Goal: Task Accomplishment & Management: Manage account settings

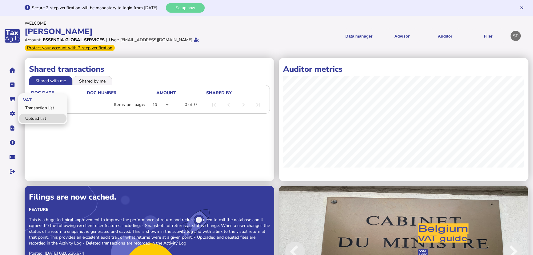
click at [37, 114] on link "Upload list" at bounding box center [42, 119] width 47 height 10
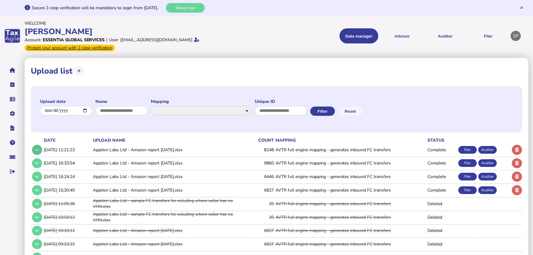
click at [35, 151] on icon at bounding box center [37, 150] width 4 height 4
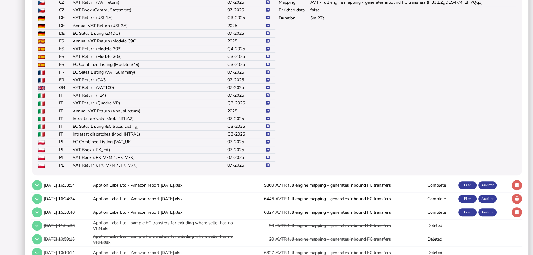
scroll to position [196, 0]
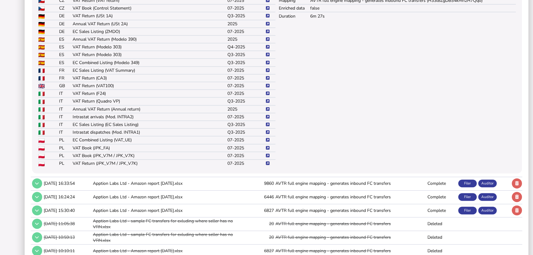
click at [266, 165] on icon at bounding box center [268, 163] width 4 height 4
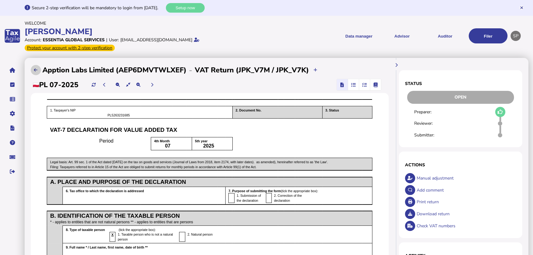
click at [34, 68] on button at bounding box center [36, 70] width 10 height 10
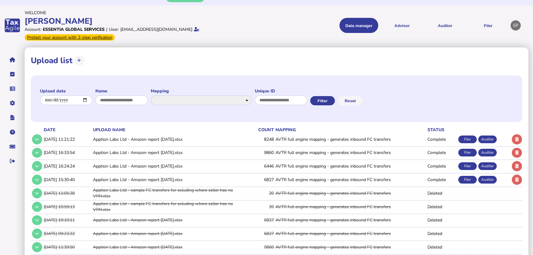
scroll to position [28, 0]
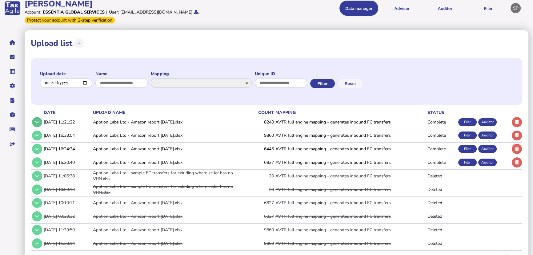
click at [36, 122] on icon at bounding box center [37, 122] width 4 height 4
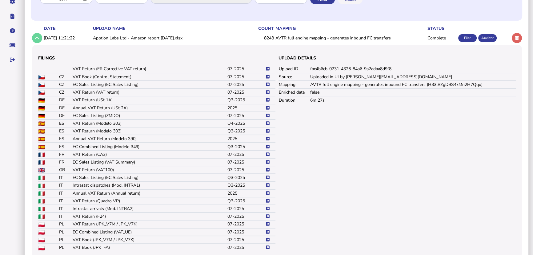
scroll to position [140, 0]
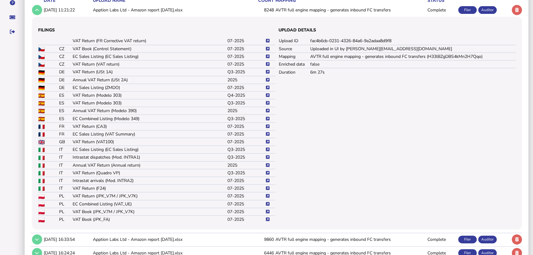
click at [269, 204] on icon at bounding box center [268, 204] width 4 height 4
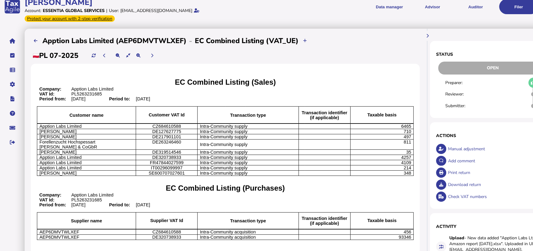
scroll to position [29, 0]
click at [35, 37] on button at bounding box center [36, 41] width 10 height 10
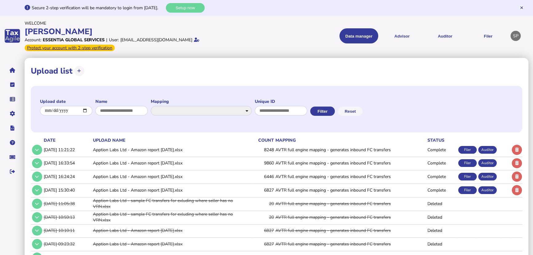
click at [33, 146] on td at bounding box center [37, 149] width 12 height 13
click at [35, 147] on button at bounding box center [37, 150] width 10 height 10
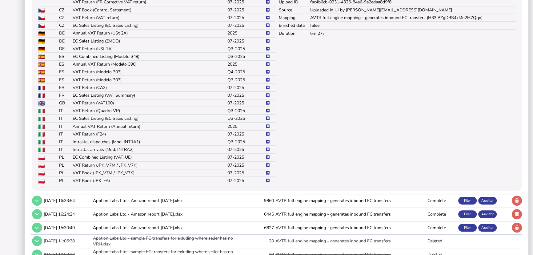
scroll to position [224, 0]
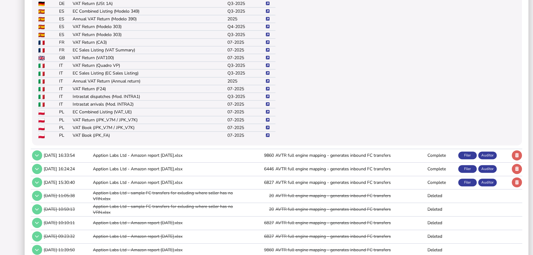
click at [268, 129] on icon at bounding box center [268, 128] width 4 height 4
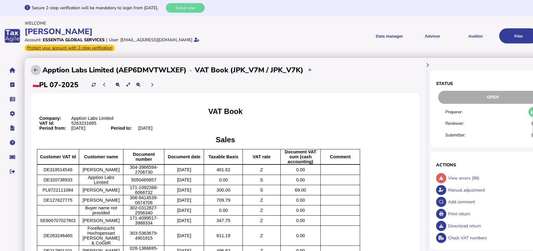
click at [31, 71] on button at bounding box center [36, 70] width 10 height 10
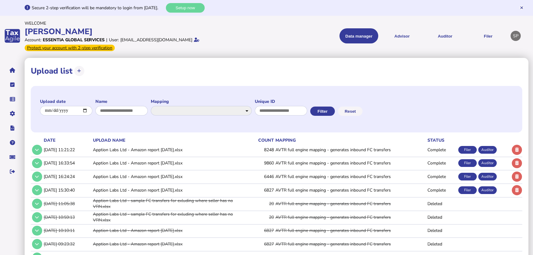
scroll to position [53, 0]
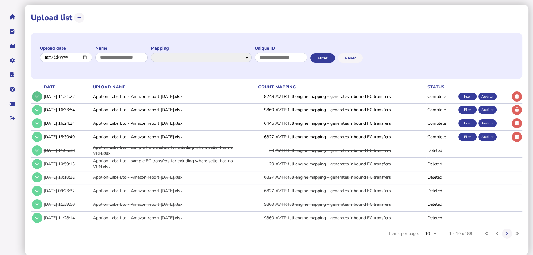
click at [40, 97] on button at bounding box center [37, 96] width 10 height 10
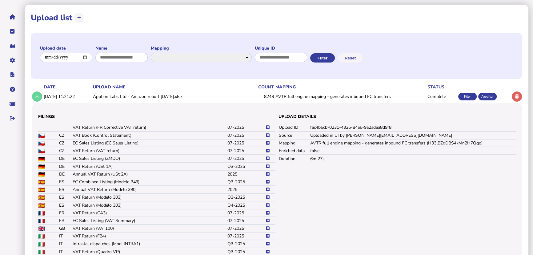
click at [467, 99] on div "Filer" at bounding box center [467, 97] width 18 height 8
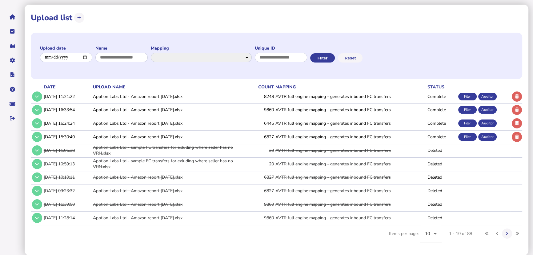
scroll to position [0, 0]
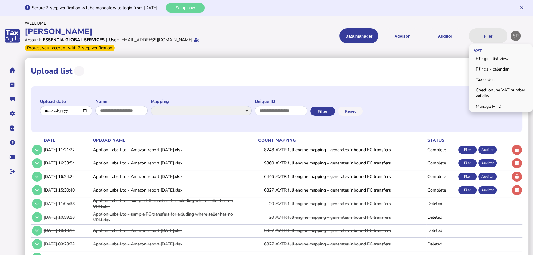
click at [488, 33] on button "Filer" at bounding box center [488, 35] width 39 height 15
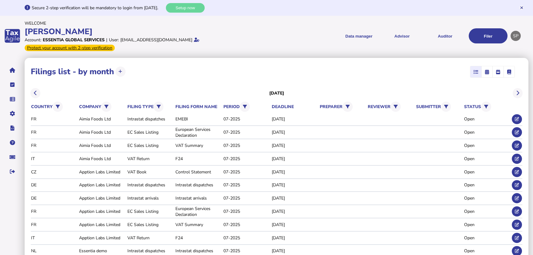
click at [509, 72] on icon "button" at bounding box center [509, 72] width 4 height 0
select select
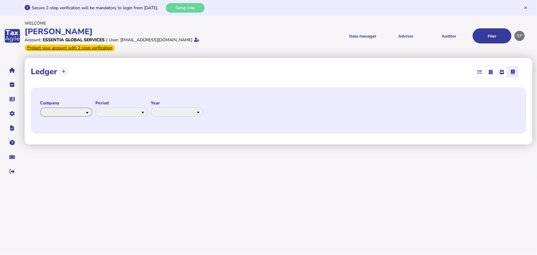
click at [63, 111] on select "**********" at bounding box center [66, 112] width 52 height 10
select select "**********"
click at [40, 107] on select "**********" at bounding box center [66, 112] width 52 height 10
click at [125, 112] on select "** ** ** ** ******* ******** ***** ***** *** **** **** ****** ********* *******…" at bounding box center [121, 112] width 52 height 10
select select "*"
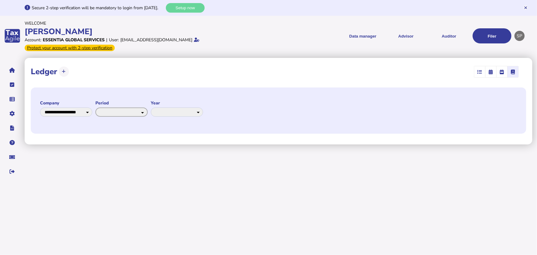
click at [95, 107] on select "** ** ** ** ******* ******** ***** ***** *** **** **** ****** ********* *******…" at bounding box center [121, 112] width 52 height 10
click at [161, 111] on select "**** **** **** ****" at bounding box center [177, 112] width 52 height 10
select select "****"
click at [151, 107] on select "**** **** **** ****" at bounding box center [177, 112] width 52 height 10
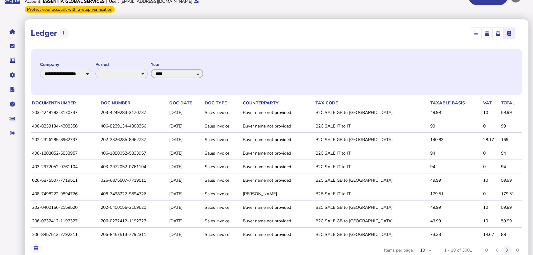
scroll to position [55, 0]
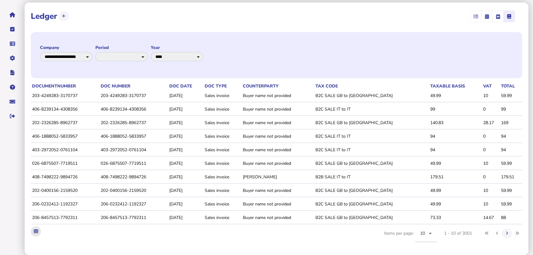
click at [39, 232] on button at bounding box center [36, 231] width 10 height 10
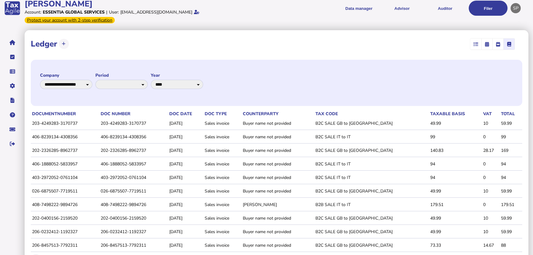
click at [511, 44] on span "button" at bounding box center [510, 43] width 10 height 11
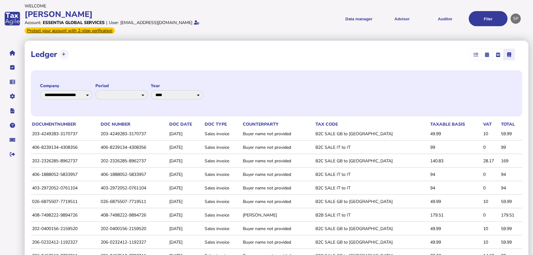
scroll to position [55, 0]
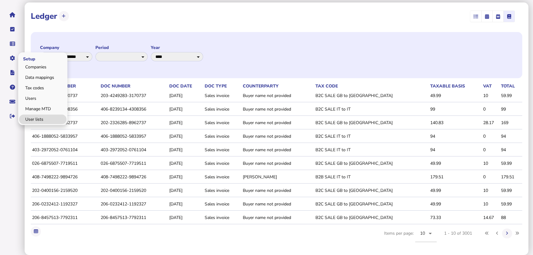
click at [36, 119] on link "User lists" at bounding box center [42, 120] width 47 height 10
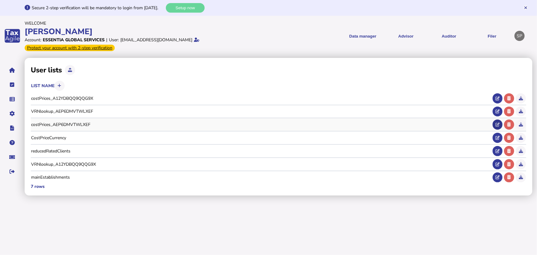
click at [497, 123] on icon at bounding box center [498, 125] width 4 height 4
type input "**********"
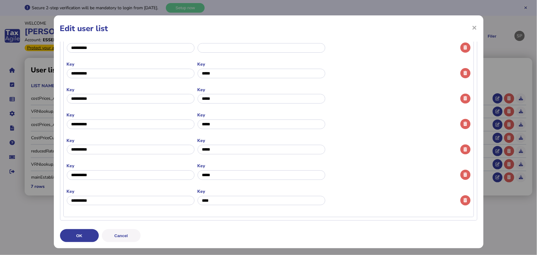
scroll to position [1018, 0]
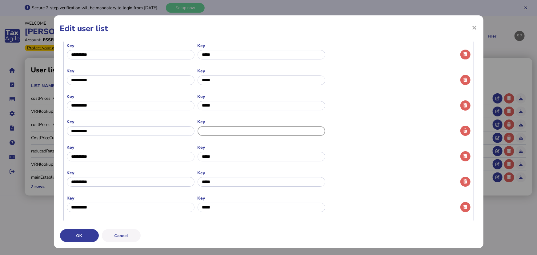
click at [211, 129] on input "input" at bounding box center [262, 131] width 128 height 10
type input "*"
click at [0, 0] on button "OK" at bounding box center [0, 0] width 0 height 0
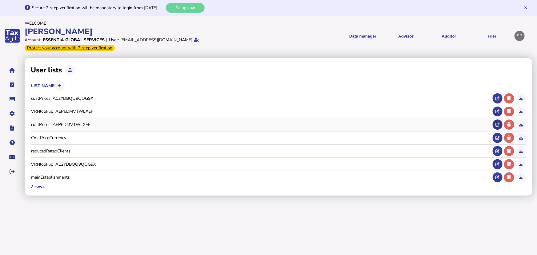
click at [496, 125] on icon at bounding box center [498, 125] width 4 height 4
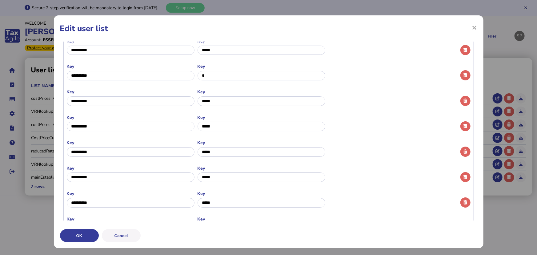
scroll to position [1046, 0]
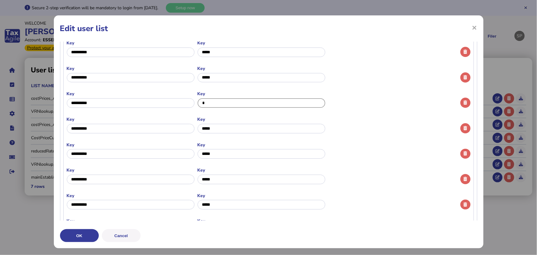
click at [224, 105] on input "input" at bounding box center [262, 103] width 128 height 10
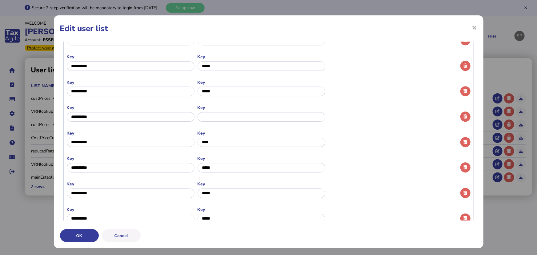
scroll to position [850, 0]
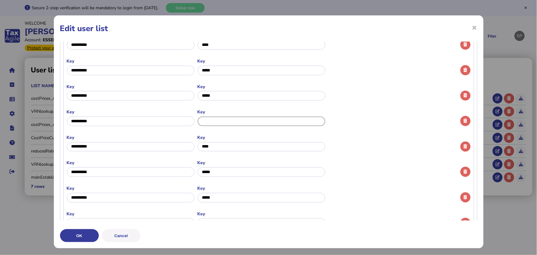
click at [219, 125] on input "input" at bounding box center [262, 121] width 128 height 10
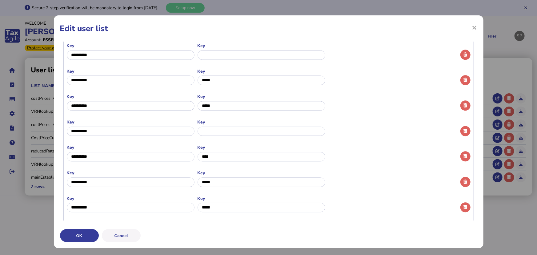
type input "*"
click at [215, 129] on input "input" at bounding box center [262, 132] width 128 height 10
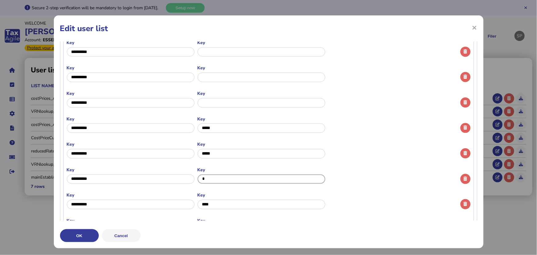
scroll to position [682, 0]
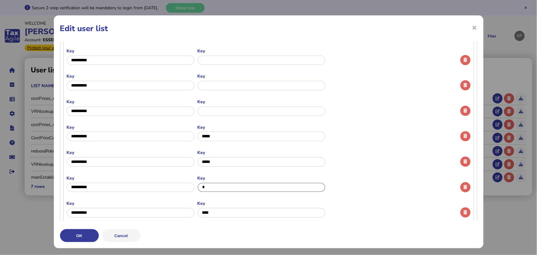
type input "*"
click at [217, 114] on input "input" at bounding box center [262, 111] width 128 height 10
type input "*"
click at [218, 88] on input "input" at bounding box center [262, 86] width 128 height 10
type input "*"
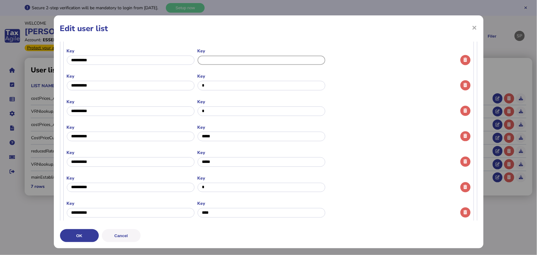
click at [214, 61] on input "input" at bounding box center [262, 60] width 128 height 10
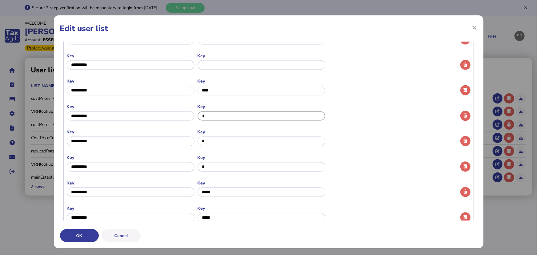
type input "*"
click at [207, 67] on input "input" at bounding box center [262, 65] width 128 height 10
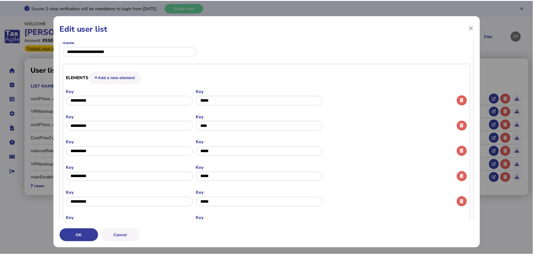
scroll to position [0, 0]
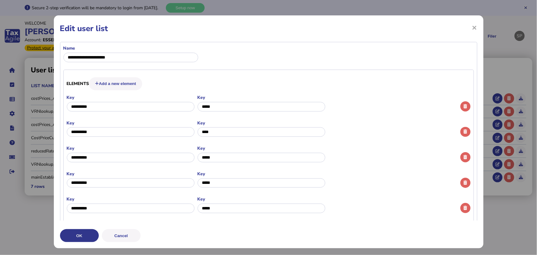
type input "*"
click at [0, 0] on button "OK" at bounding box center [0, 0] width 0 height 0
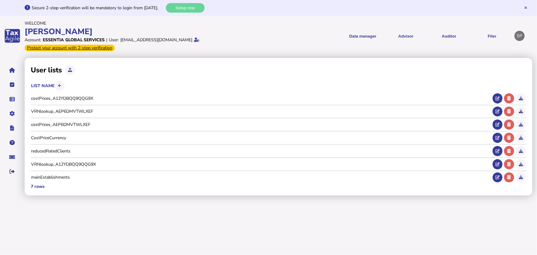
drag, startPoint x: 14, startPoint y: 67, endPoint x: 22, endPoint y: 71, distance: 8.9
click at [14, 67] on button "navigate application pages" at bounding box center [12, 70] width 13 height 13
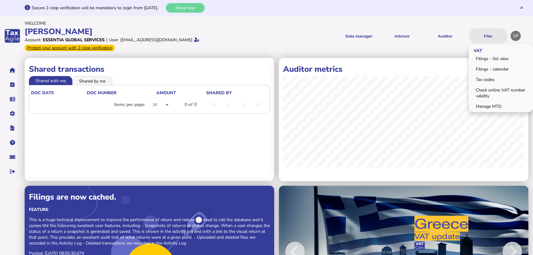
click at [485, 34] on button "Filer" at bounding box center [488, 35] width 39 height 15
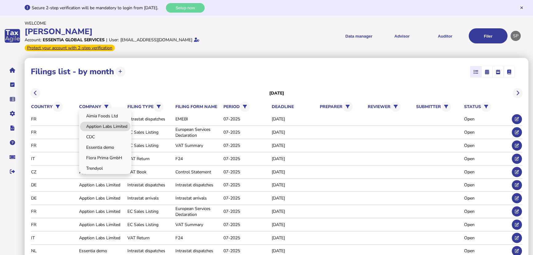
click at [107, 127] on link "Apption Labs Limited" at bounding box center [105, 127] width 50 height 10
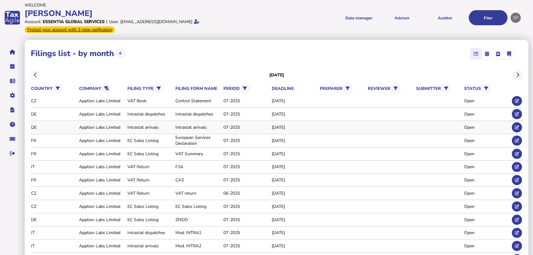
scroll to position [28, 0]
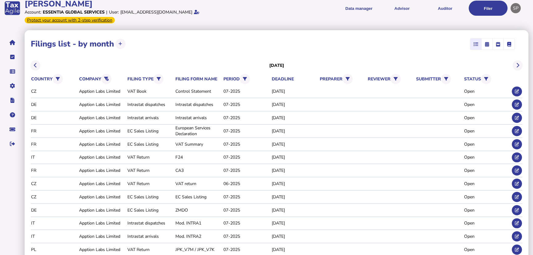
click at [486, 44] on icon "button" at bounding box center [487, 44] width 4 height 0
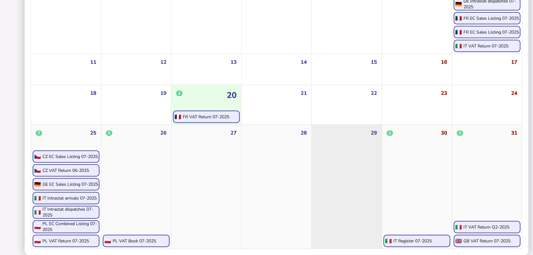
scroll to position [249, 0]
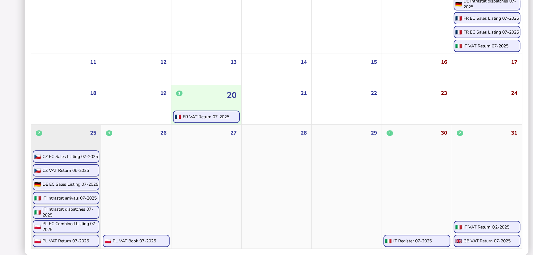
click at [59, 172] on div "CZ VAT Return 06-2025" at bounding box center [65, 170] width 46 height 6
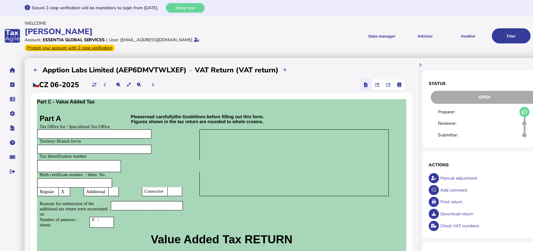
click at [525, 112] on icon at bounding box center [524, 112] width 5 height 0
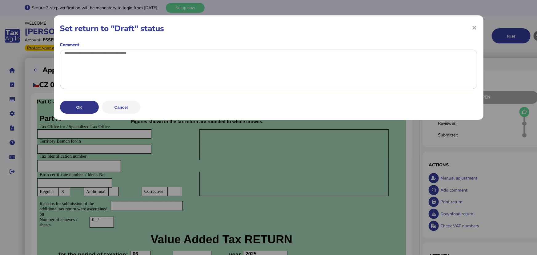
click at [90, 114] on button "OK" at bounding box center [79, 107] width 39 height 13
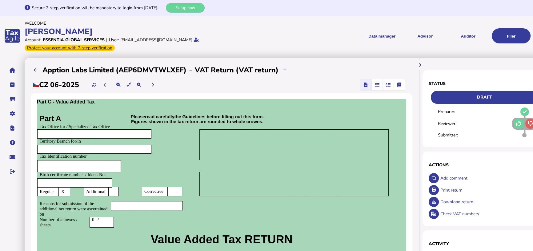
scroll to position [28, 0]
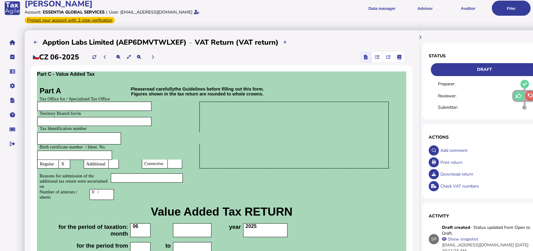
click at [517, 96] on button at bounding box center [519, 96] width 10 height 10
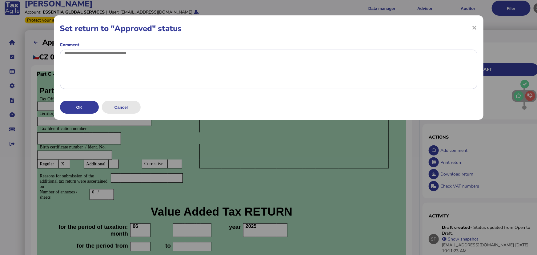
click at [131, 114] on button "Cancel" at bounding box center [121, 107] width 39 height 13
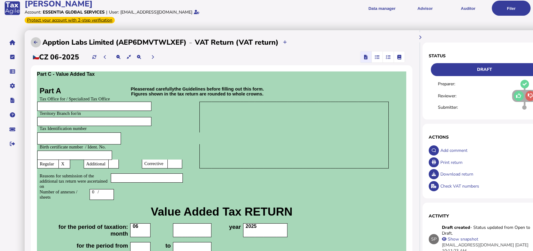
click at [36, 41] on icon at bounding box center [36, 42] width 4 height 4
select select "**********"
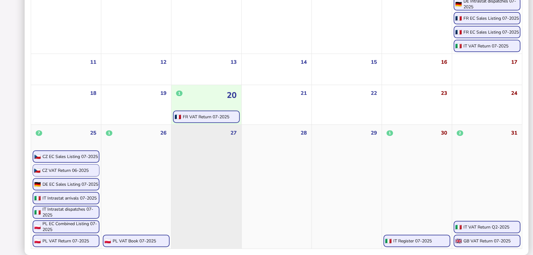
scroll to position [249, 0]
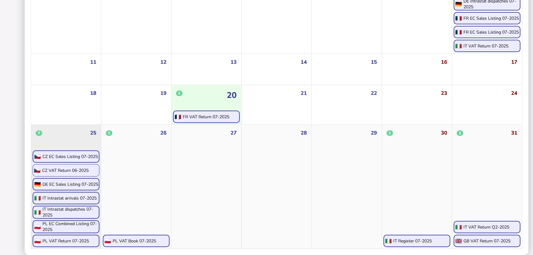
click at [70, 241] on div "PL VAT Return 07-2025" at bounding box center [65, 241] width 46 height 6
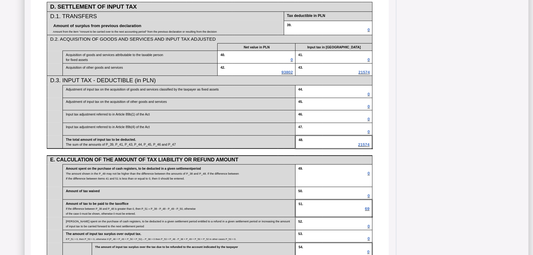
scroll to position [560, 0]
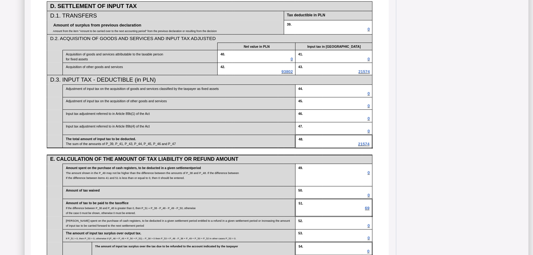
click at [365, 31] on span at bounding box center [342, 29] width 50 height 4
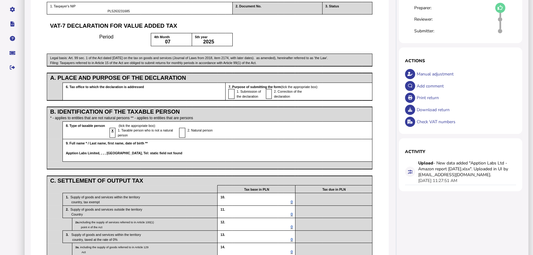
scroll to position [56, 0]
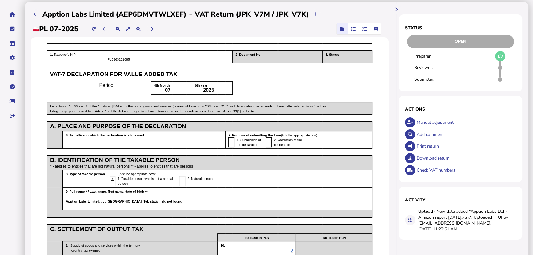
click at [425, 123] on div "Manual adjustment" at bounding box center [465, 122] width 101 height 12
select select "**********"
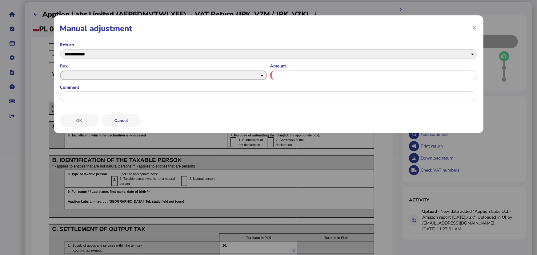
click at [134, 70] on select "** ** ** ** ** ** ** ** ** ** ** ** ** ** ** ** ** ** ** ** ** ** ** ** ** ** *…" at bounding box center [163, 75] width 207 height 10
select select "******"
click at [60, 70] on select "** ** ** ** ** ** ** ** ** ** ** ** ** ** ** ** ** ** ** ** ** ** ** ** ** ** *…" at bounding box center [163, 75] width 207 height 10
click at [293, 74] on input "input" at bounding box center [373, 75] width 207 height 10
type input "**"
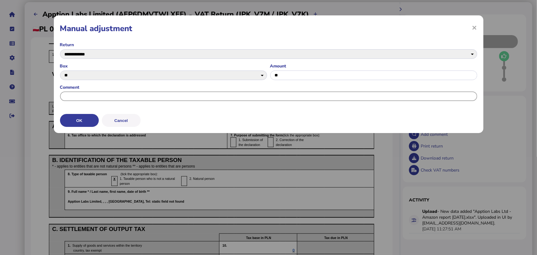
click at [93, 96] on input "input" at bounding box center [268, 96] width 417 height 10
type input "**********"
click at [0, 0] on button "OK" at bounding box center [0, 0] width 0 height 0
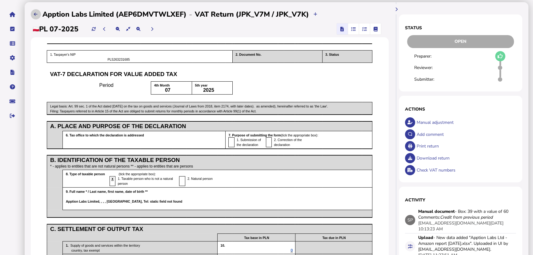
click at [34, 13] on icon at bounding box center [36, 14] width 4 height 4
select select "**********"
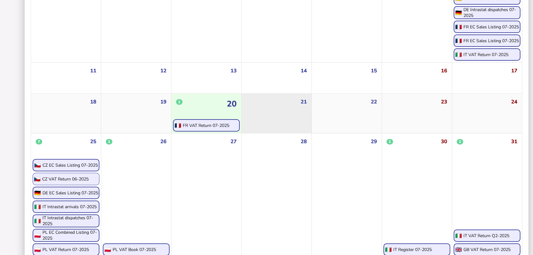
scroll to position [249, 0]
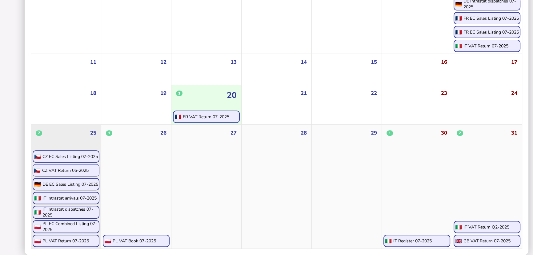
click at [68, 223] on div "PL EC Combined Listing 07-2025" at bounding box center [70, 227] width 56 height 12
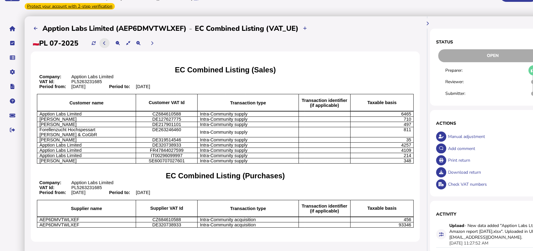
scroll to position [29, 0]
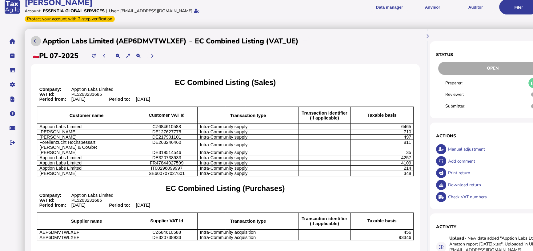
click at [33, 39] on button at bounding box center [36, 41] width 10 height 10
select select "**********"
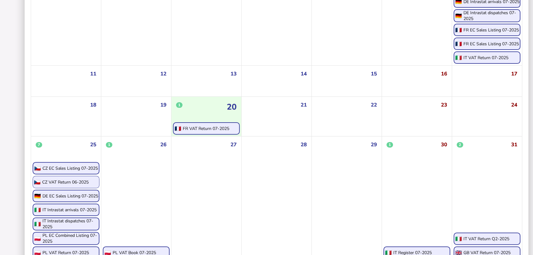
scroll to position [249, 0]
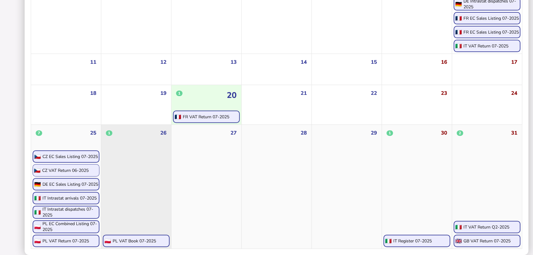
click at [129, 236] on div "PL VAT Book 07-2025" at bounding box center [136, 241] width 67 height 12
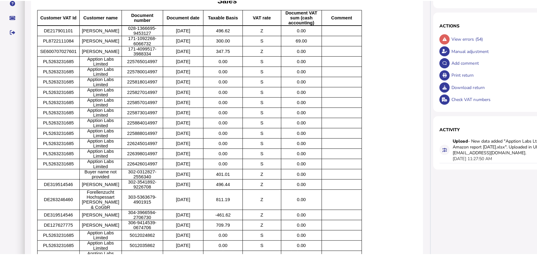
scroll to position [130, 0]
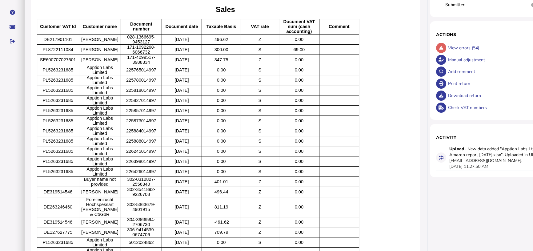
click at [468, 48] on div "View errors (54)" at bounding box center [498, 48] width 103 height 12
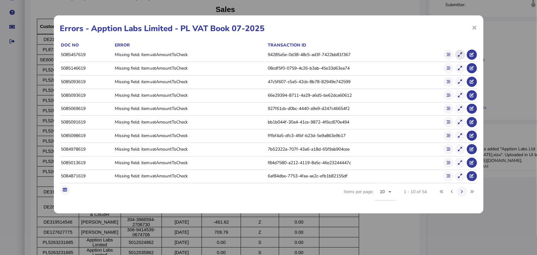
click at [461, 54] on icon at bounding box center [460, 55] width 4 height 4
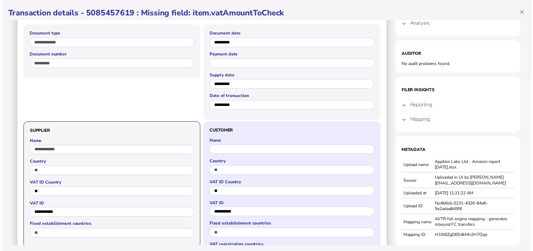
scroll to position [0, 0]
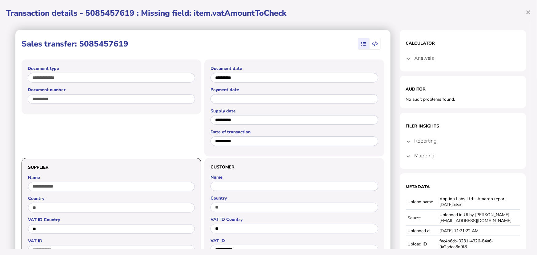
click at [373, 44] on icon "button" at bounding box center [375, 44] width 6 height 0
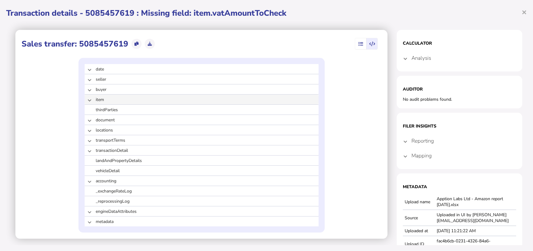
click at [89, 100] on span at bounding box center [89, 100] width 2 height 6
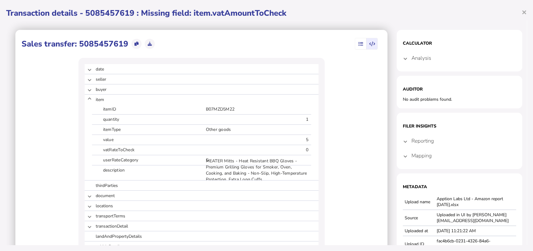
click at [403, 60] on mat-expansion-panel-header "Analysis" at bounding box center [459, 57] width 113 height 15
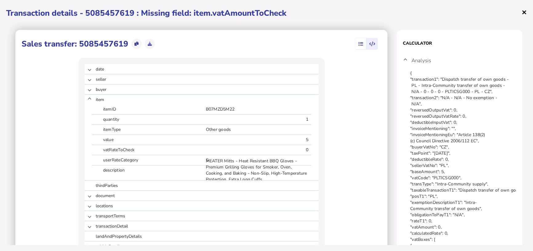
click at [0, 0] on span "×" at bounding box center [0, 0] width 0 height 0
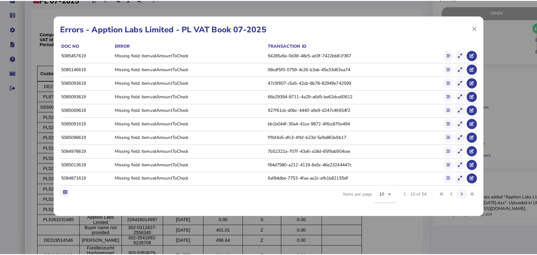
scroll to position [102, 0]
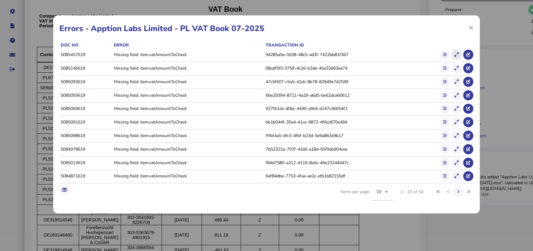
click at [456, 54] on icon at bounding box center [457, 55] width 4 height 4
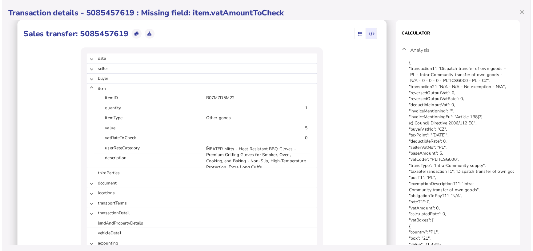
scroll to position [0, 0]
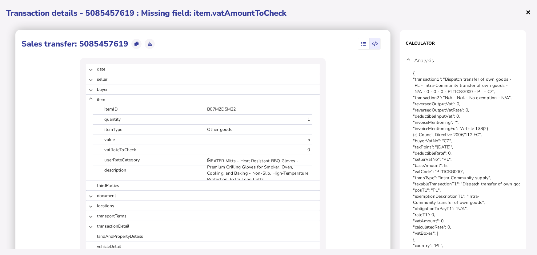
click at [0, 0] on span "×" at bounding box center [0, 0] width 0 height 0
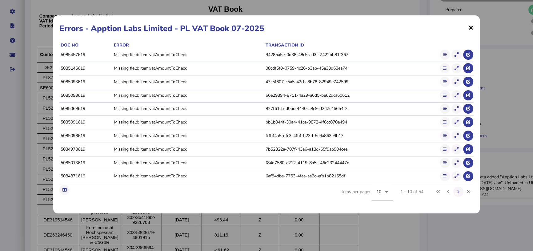
click at [0, 0] on span "×" at bounding box center [0, 0] width 0 height 0
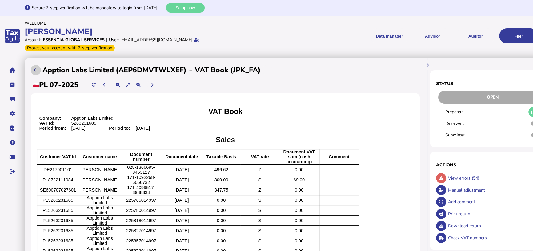
click at [37, 68] on icon at bounding box center [36, 70] width 4 height 4
select select "**********"
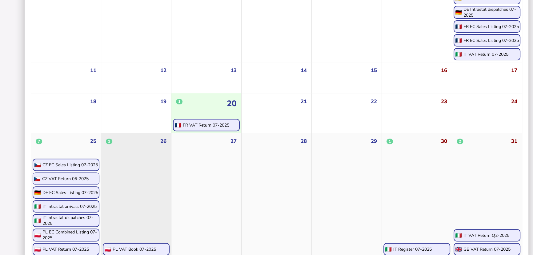
scroll to position [249, 0]
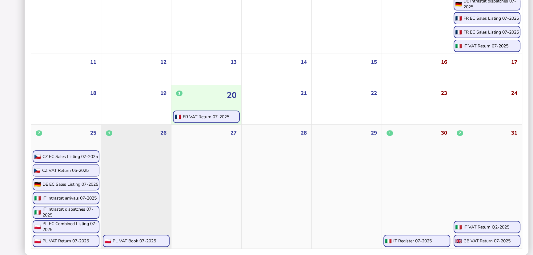
click at [143, 240] on div "PL VAT Book 07-2025" at bounding box center [134, 241] width 43 height 6
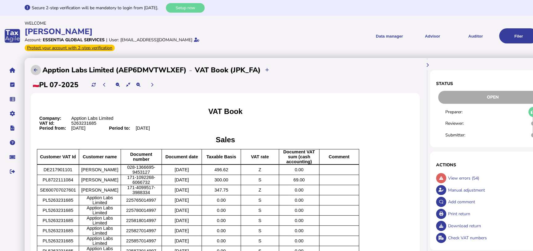
click at [38, 72] on button at bounding box center [36, 70] width 10 height 10
select select "**********"
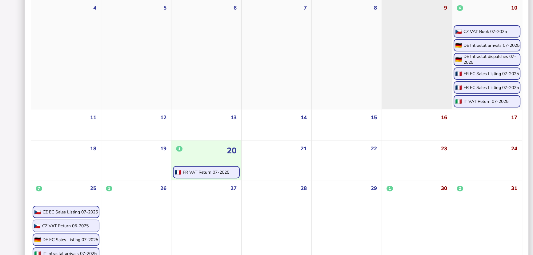
scroll to position [137, 0]
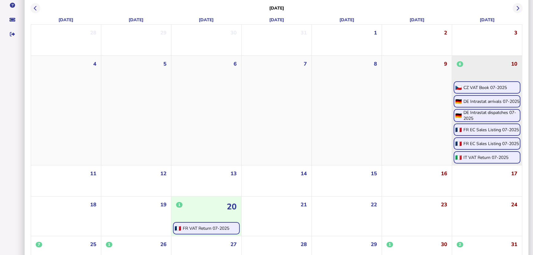
click at [483, 86] on div "CZ VAT Book 07-2025" at bounding box center [485, 88] width 43 height 6
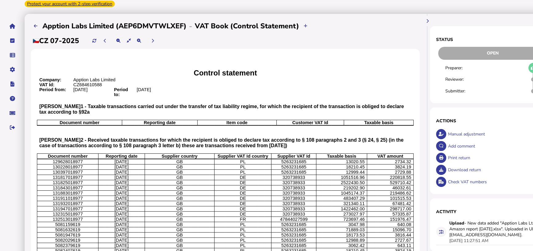
scroll to position [44, 0]
click at [37, 25] on icon at bounding box center [36, 26] width 4 height 4
select select "**********"
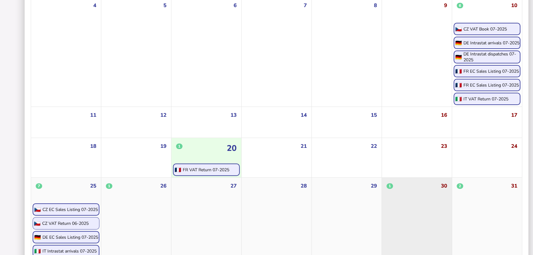
scroll to position [249, 0]
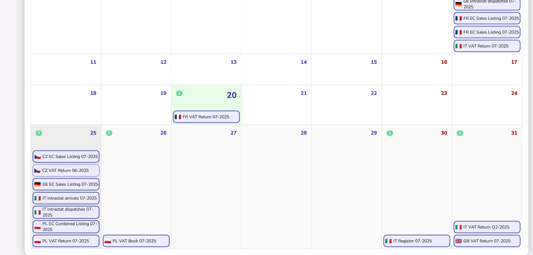
click at [74, 155] on div "CZ EC Sales Listing 07-2025" at bounding box center [69, 157] width 55 height 6
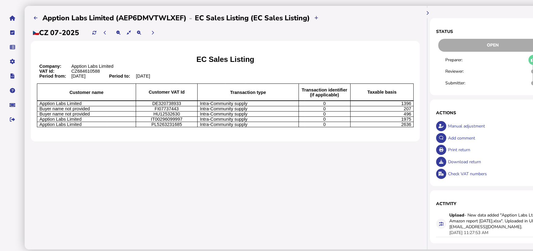
scroll to position [57, 0]
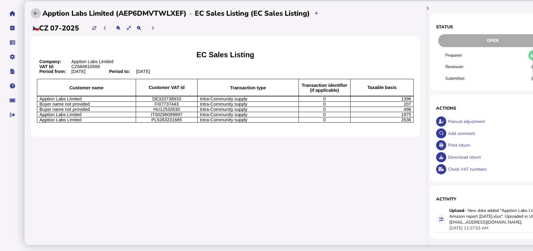
click at [34, 13] on icon at bounding box center [36, 13] width 4 height 4
select select "**********"
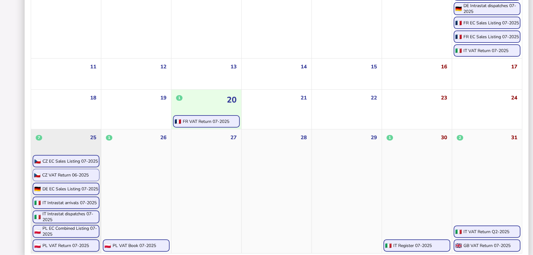
scroll to position [249, 0]
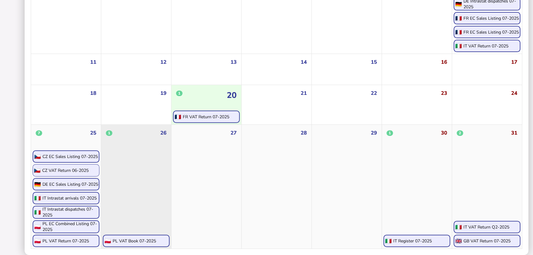
click at [125, 239] on div "PL VAT Book 07-2025" at bounding box center [134, 241] width 43 height 6
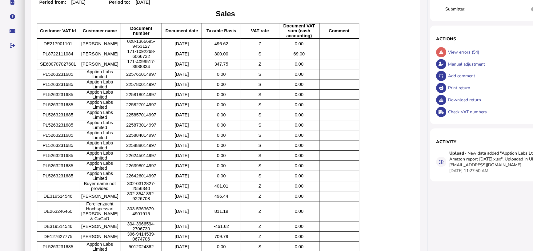
scroll to position [102, 0]
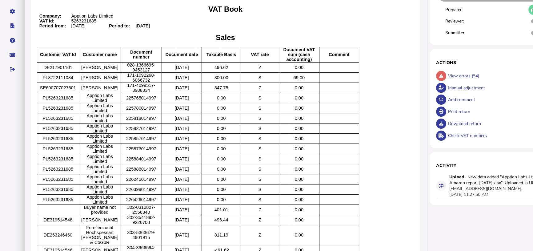
drag, startPoint x: 223, startPoint y: 102, endPoint x: 241, endPoint y: 155, distance: 56.1
click at [241, 155] on tbody "VAT Book Company: Apption Labs Limited VAT Id: 5263231685 Period from: [DATE] P…" at bounding box center [225, 206] width 377 height 419
click at [236, 126] on p "0.00" at bounding box center [221, 128] width 34 height 5
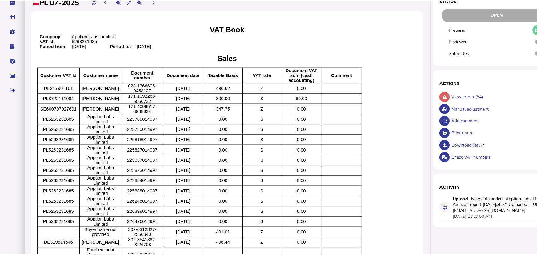
scroll to position [74, 0]
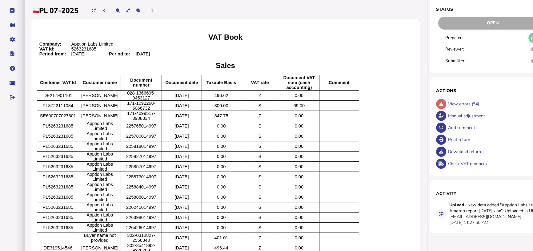
click at [459, 103] on div "View errors (54)" at bounding box center [498, 104] width 103 height 12
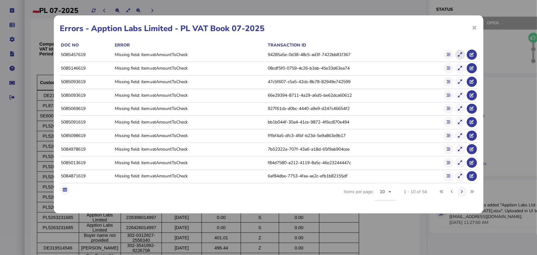
click at [461, 56] on icon at bounding box center [460, 55] width 4 height 4
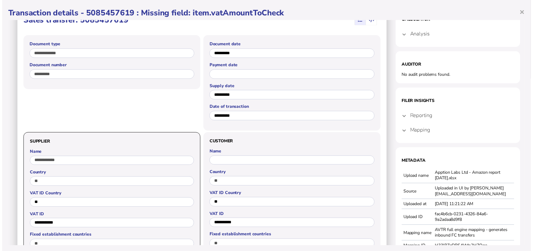
scroll to position [0, 0]
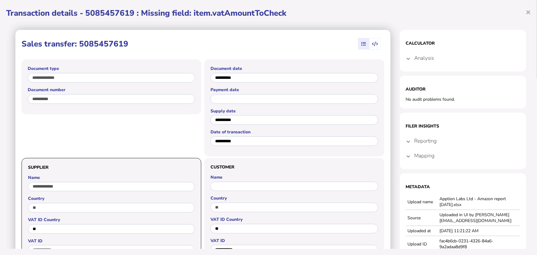
click at [407, 58] on span at bounding box center [408, 58] width 2 height 6
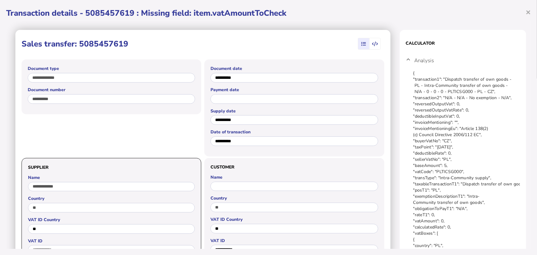
click at [374, 44] on icon "button" at bounding box center [375, 44] width 6 height 0
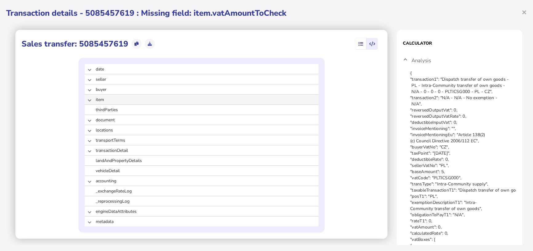
click at [88, 99] on span at bounding box center [89, 100] width 2 height 6
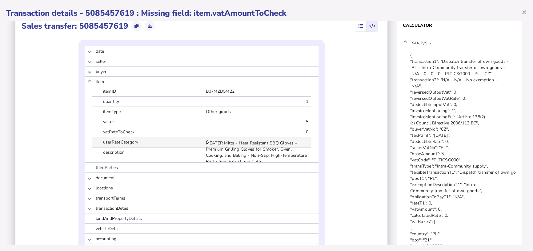
scroll to position [28, 0]
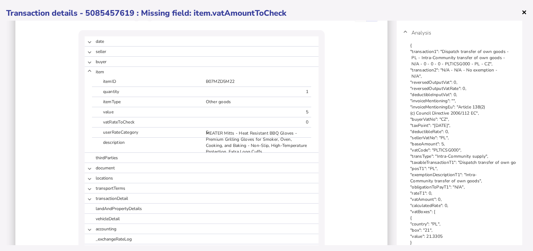
click at [0, 0] on span "×" at bounding box center [0, 0] width 0 height 0
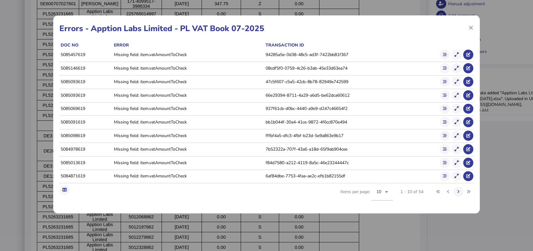
scroll to position [130, 0]
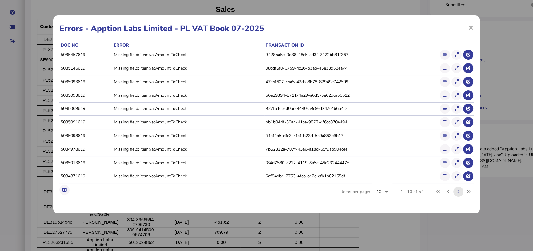
click at [457, 191] on button at bounding box center [458, 192] width 10 height 10
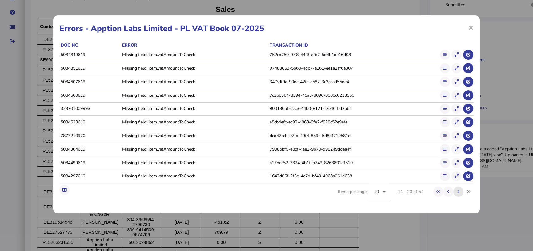
click at [457, 191] on button at bounding box center [458, 192] width 10 height 10
click at [457, 191] on icon at bounding box center [458, 192] width 2 height 4
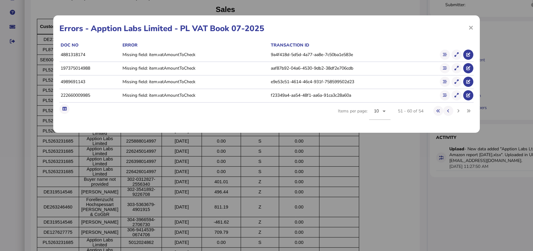
click at [0, 0] on div "× Errors - Apption Labs Limited - PL VAT Book 07-2025 Doc No Error Transaction …" at bounding box center [0, 0] width 0 height 0
click at [0, 0] on span "×" at bounding box center [0, 0] width 0 height 0
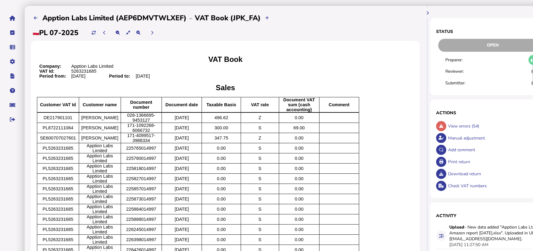
scroll to position [46, 0]
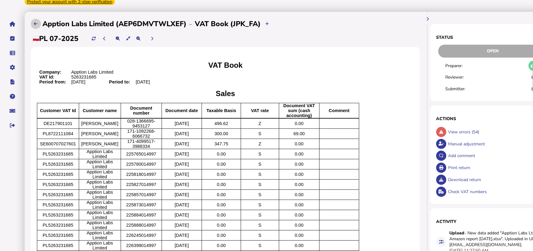
click at [35, 20] on button at bounding box center [36, 24] width 10 height 10
select select "**********"
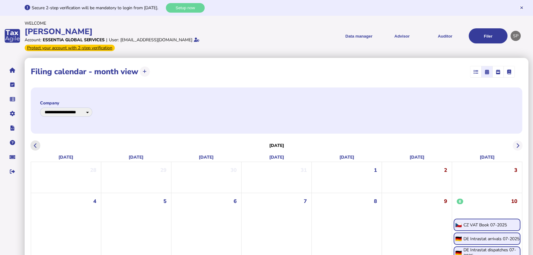
click at [34, 147] on button at bounding box center [35, 145] width 10 height 10
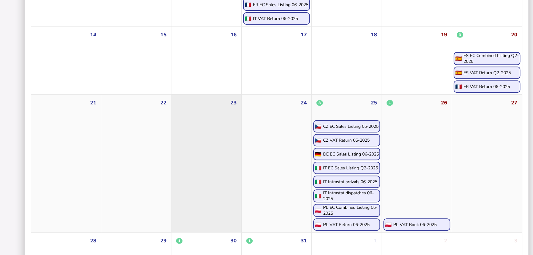
scroll to position [328, 0]
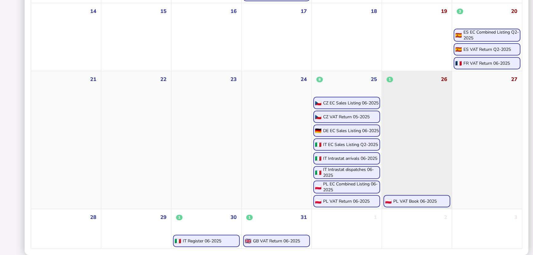
click at [401, 200] on div "PL VAT Book 06-2025" at bounding box center [414, 201] width 43 height 6
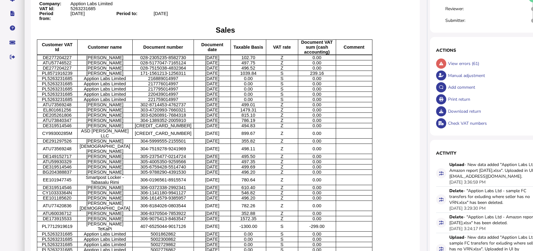
scroll to position [112, 0]
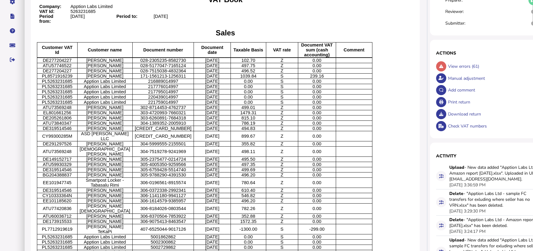
click at [244, 84] on span "0.00" at bounding box center [248, 81] width 9 height 5
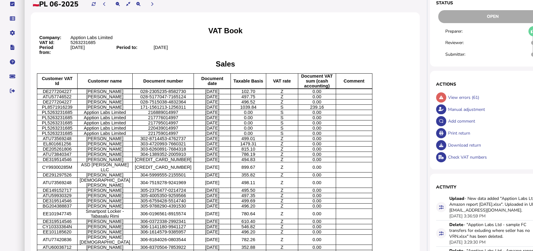
scroll to position [25, 0]
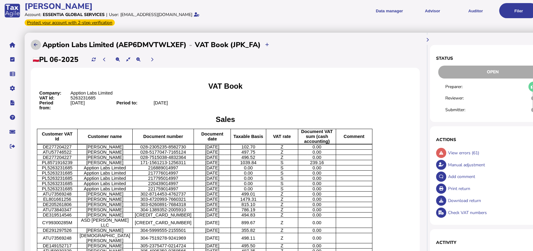
click at [37, 43] on icon at bounding box center [36, 45] width 4 height 4
select select "**********"
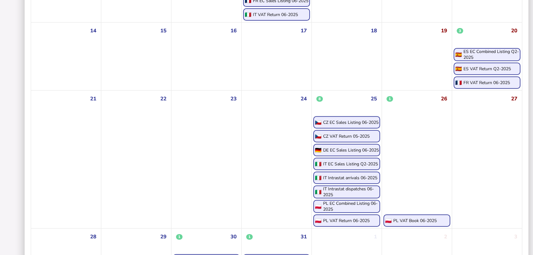
scroll to position [328, 0]
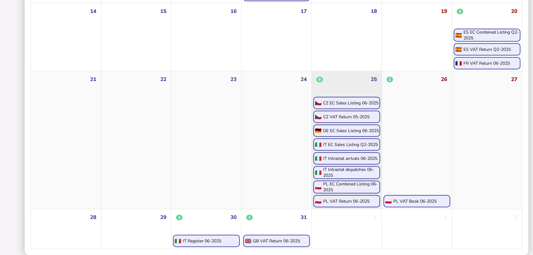
click at [359, 186] on div "PL EC Combined Listing 06-2025" at bounding box center [351, 187] width 56 height 12
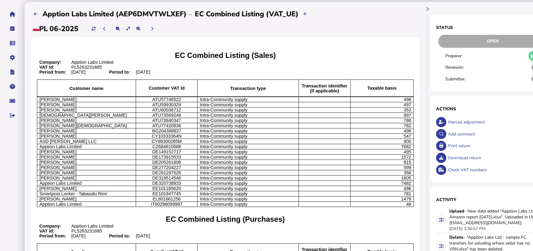
scroll to position [56, 0]
click at [37, 14] on icon at bounding box center [36, 14] width 4 height 4
select select "**********"
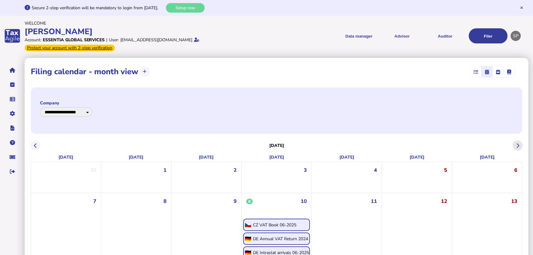
click at [518, 146] on icon at bounding box center [517, 146] width 3 height 0
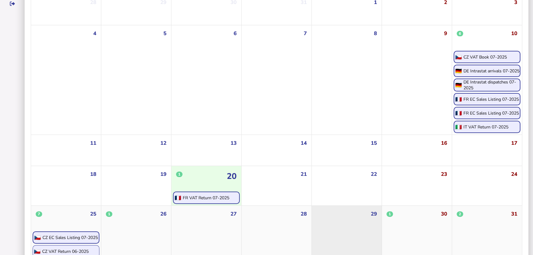
scroll to position [249, 0]
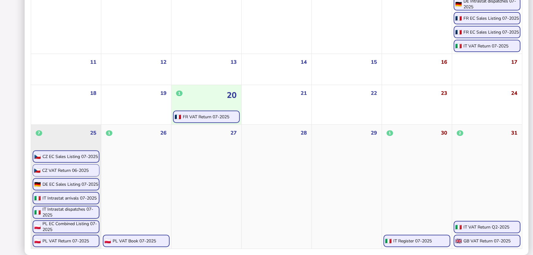
click at [75, 185] on div "DE EC Sales Listing 07-2025" at bounding box center [70, 184] width 56 height 6
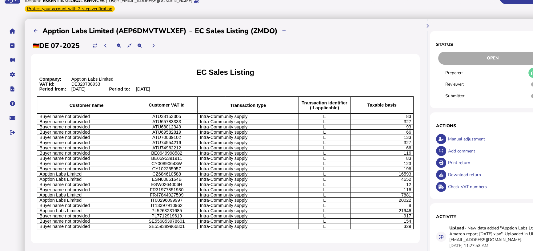
scroll to position [29, 0]
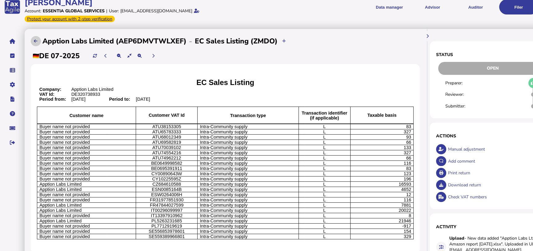
click at [33, 41] on button at bounding box center [36, 41] width 10 height 10
select select "**********"
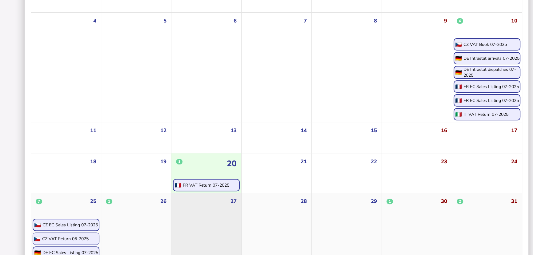
scroll to position [249, 0]
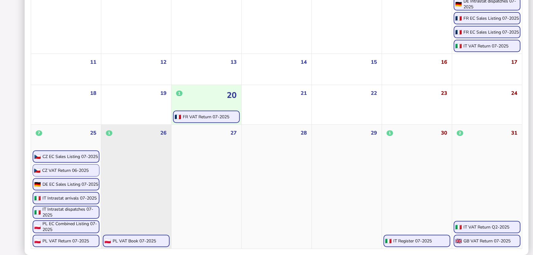
click at [135, 238] on div "PL VAT Book 07-2025" at bounding box center [134, 241] width 43 height 6
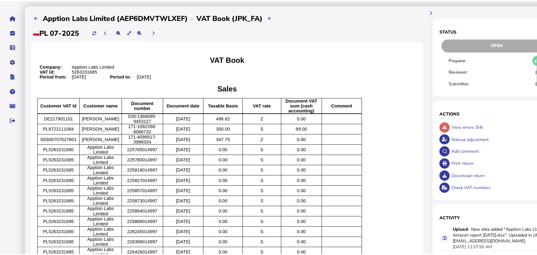
scroll to position [46, 0]
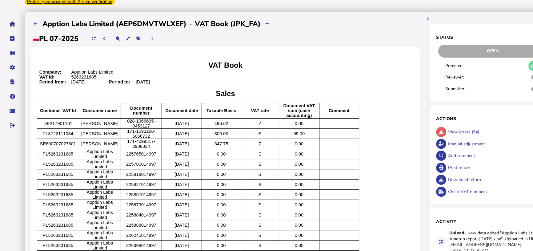
click at [456, 179] on div "Download return" at bounding box center [498, 180] width 103 height 12
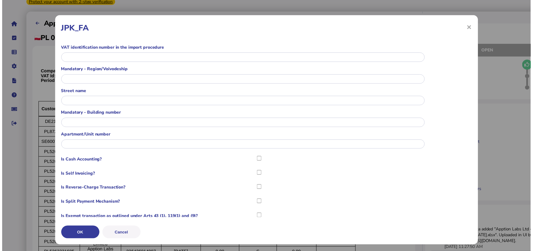
scroll to position [40, 0]
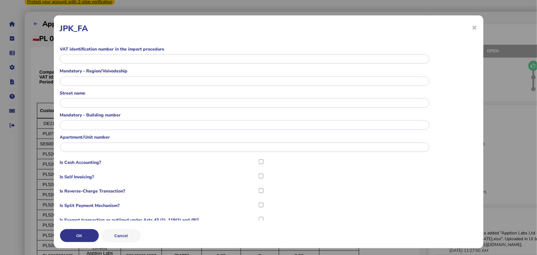
click at [80, 233] on button "OK" at bounding box center [79, 235] width 39 height 13
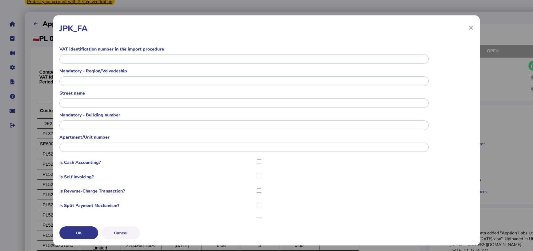
scroll to position [0, 0]
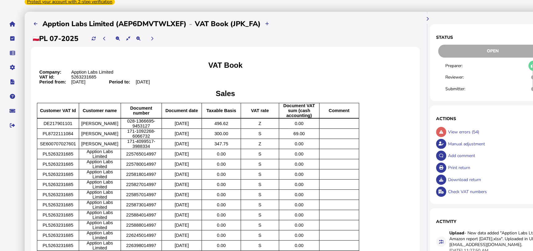
click at [35, 23] on icon at bounding box center [36, 24] width 4 height 4
select select "**********"
